Goal: Task Accomplishment & Management: Manage account settings

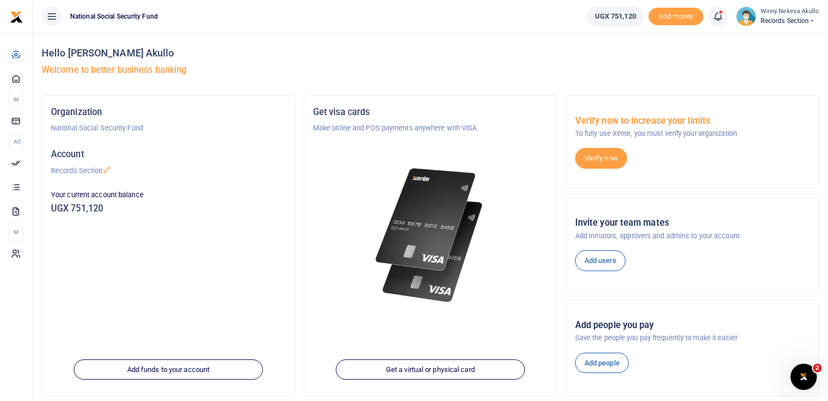
click at [411, 257] on img at bounding box center [430, 235] width 117 height 151
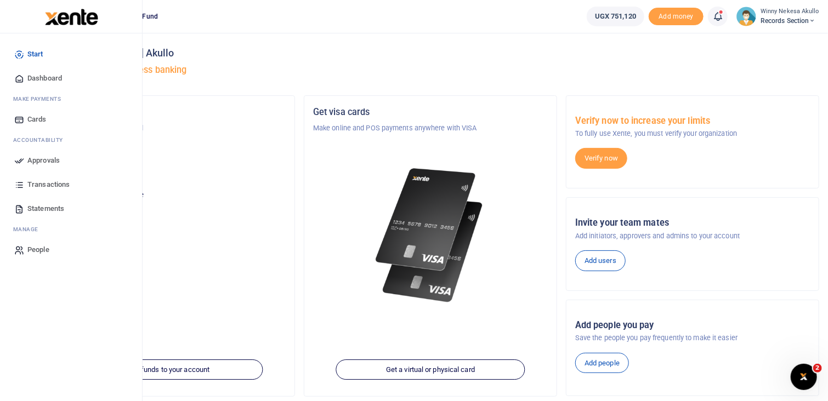
click at [22, 162] on icon at bounding box center [19, 161] width 10 height 10
click at [44, 156] on span "Approvals" at bounding box center [43, 160] width 32 height 11
click at [59, 168] on link "Approvals" at bounding box center [71, 161] width 124 height 24
click at [35, 81] on span "Dashboard" at bounding box center [44, 78] width 35 height 11
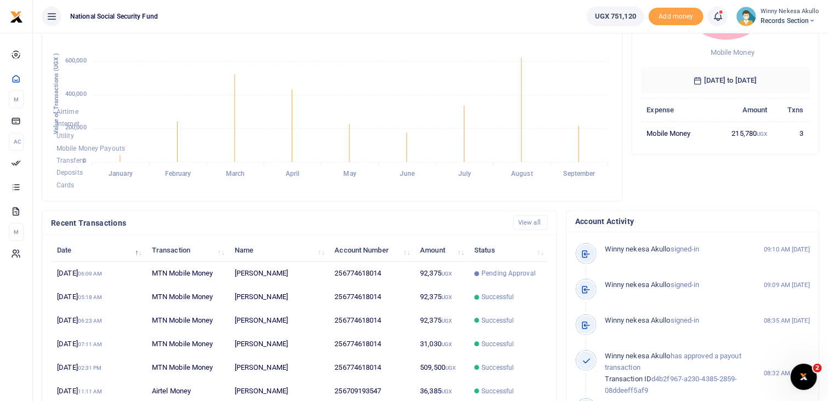
scroll to position [167, 0]
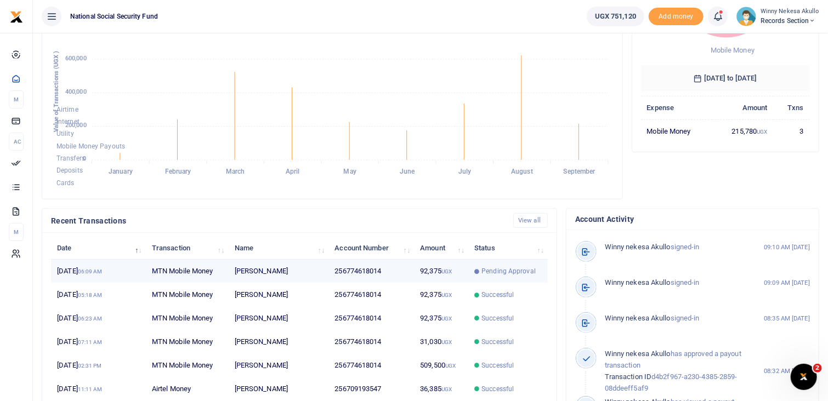
click at [519, 271] on span "Pending Approval" at bounding box center [509, 272] width 54 height 10
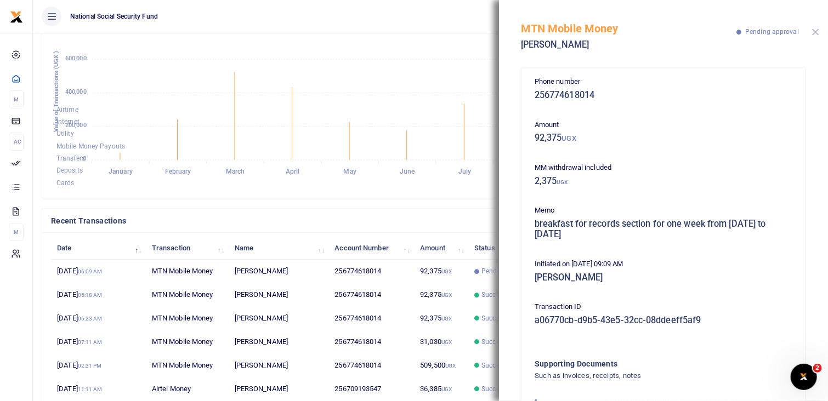
click at [818, 33] on button "Close" at bounding box center [815, 32] width 7 height 7
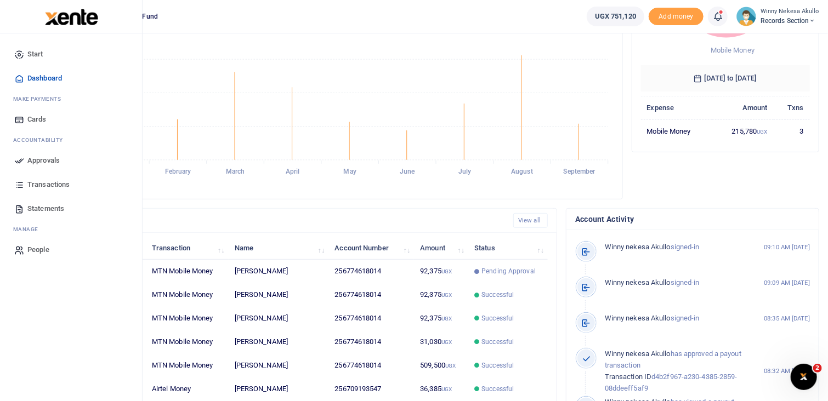
click at [34, 157] on span "Approvals" at bounding box center [43, 160] width 32 height 11
click at [39, 77] on span "Dashboard" at bounding box center [44, 78] width 35 height 11
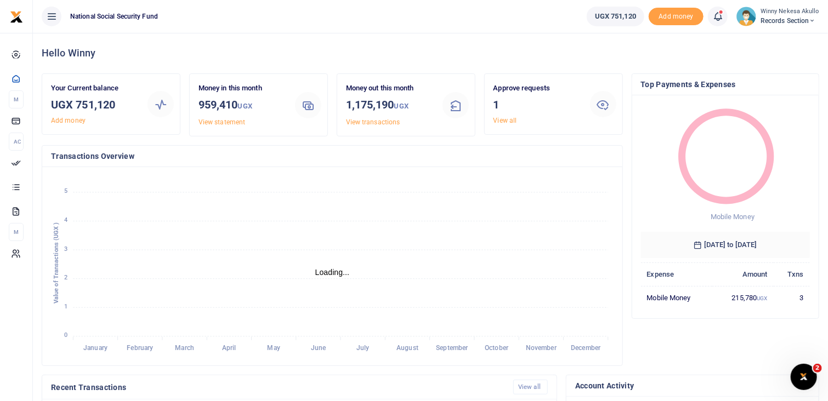
scroll to position [9, 9]
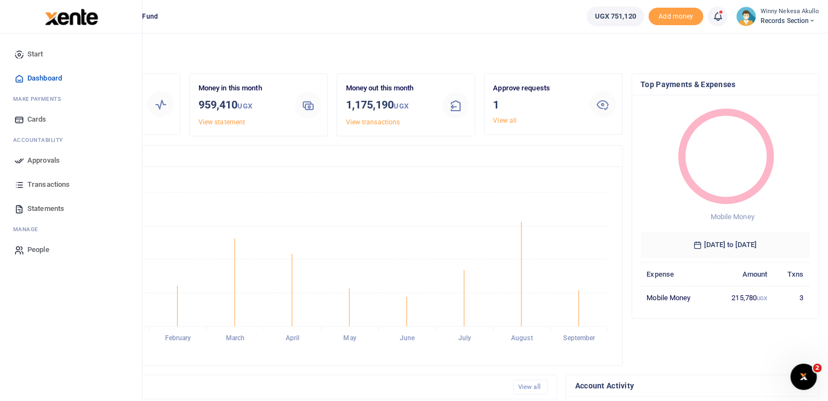
click at [48, 155] on span "Approvals" at bounding box center [43, 160] width 32 height 11
